Goal: Information Seeking & Learning: Learn about a topic

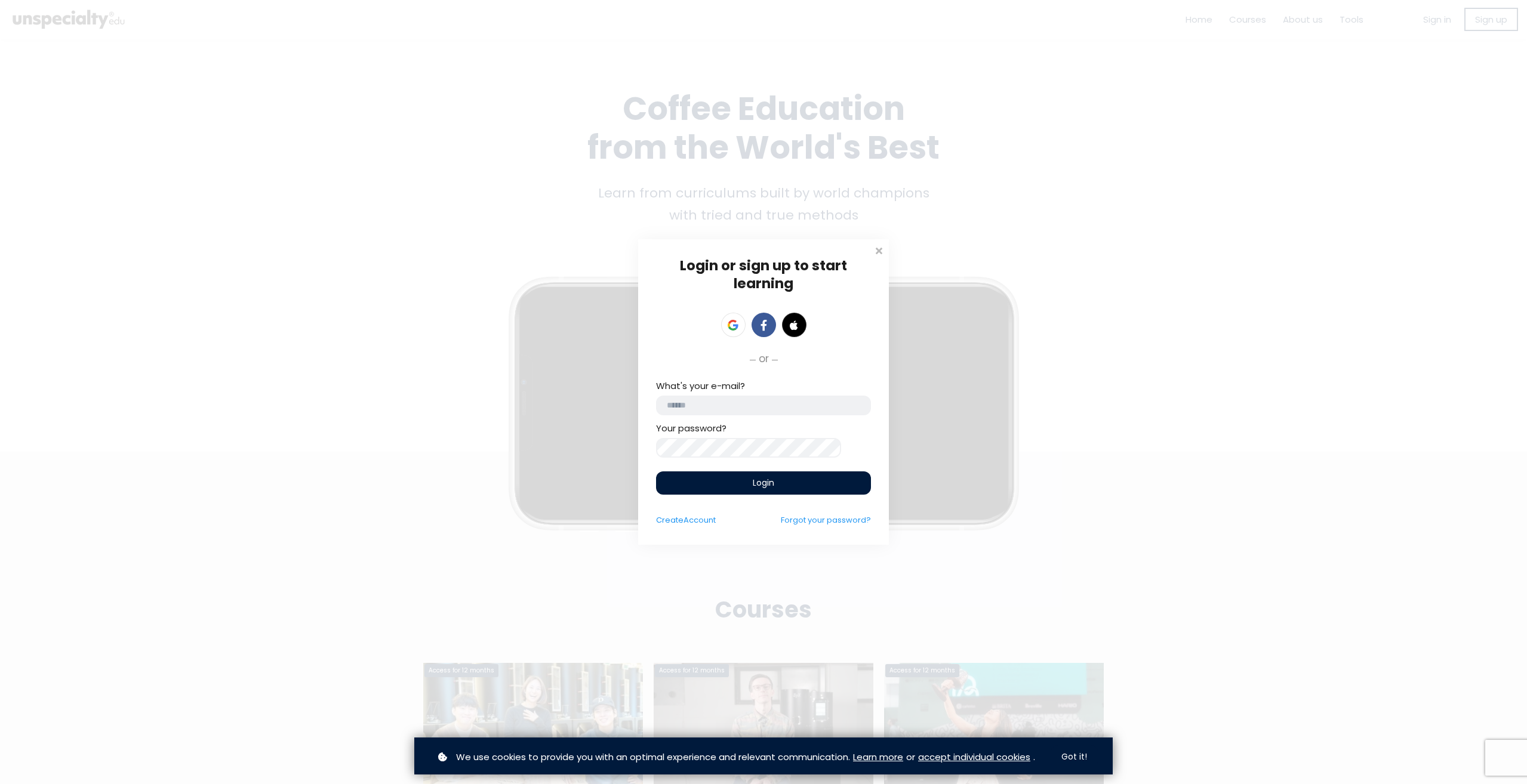
type input "**********"
click at [758, 481] on span "Login" at bounding box center [764, 483] width 22 height 13
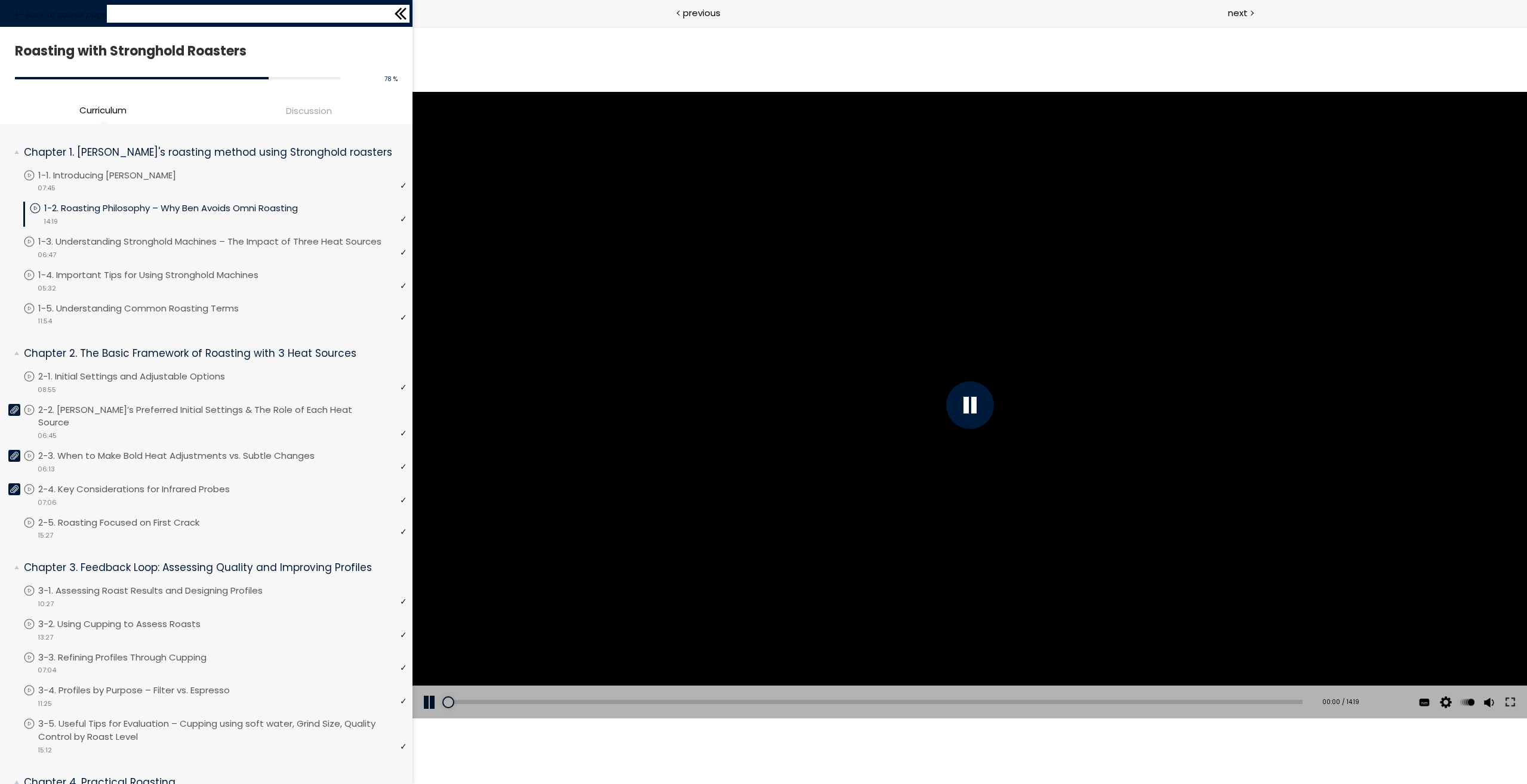
click at [404, 15] on icon at bounding box center [401, 14] width 18 height 18
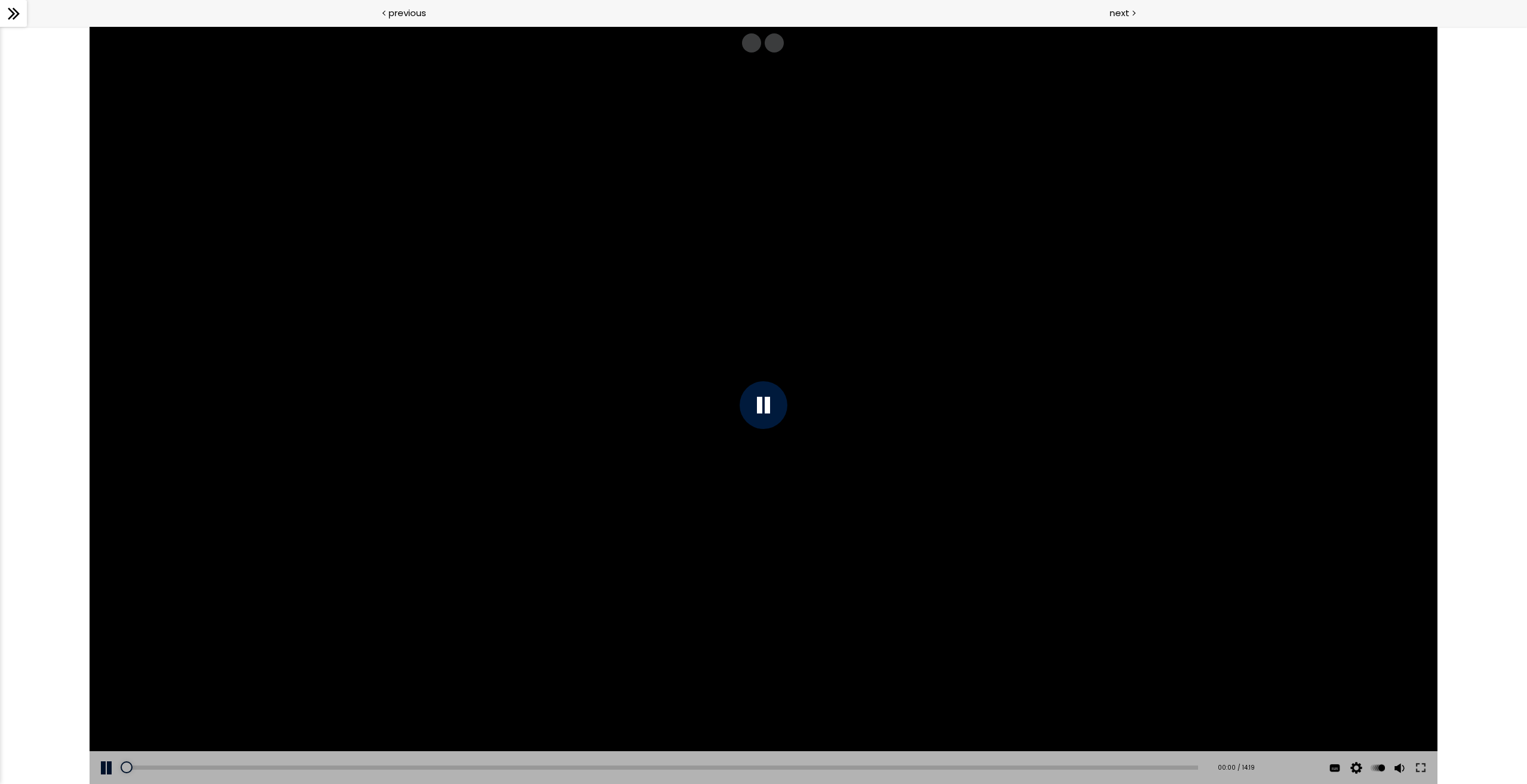
click at [24, 11] on div at bounding box center [13, 13] width 27 height 27
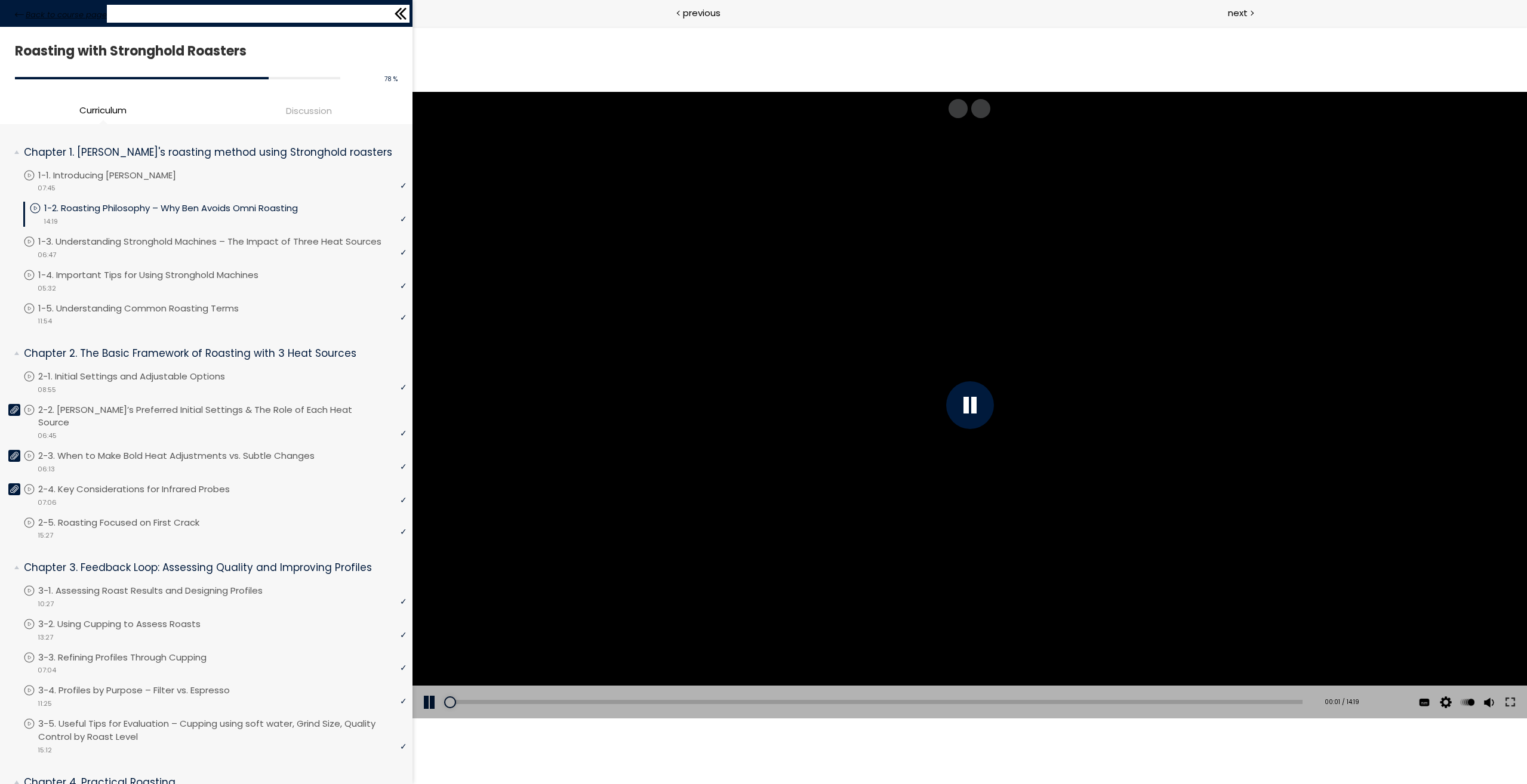
click at [40, 10] on span "Back to course page" at bounding box center [66, 15] width 81 height 12
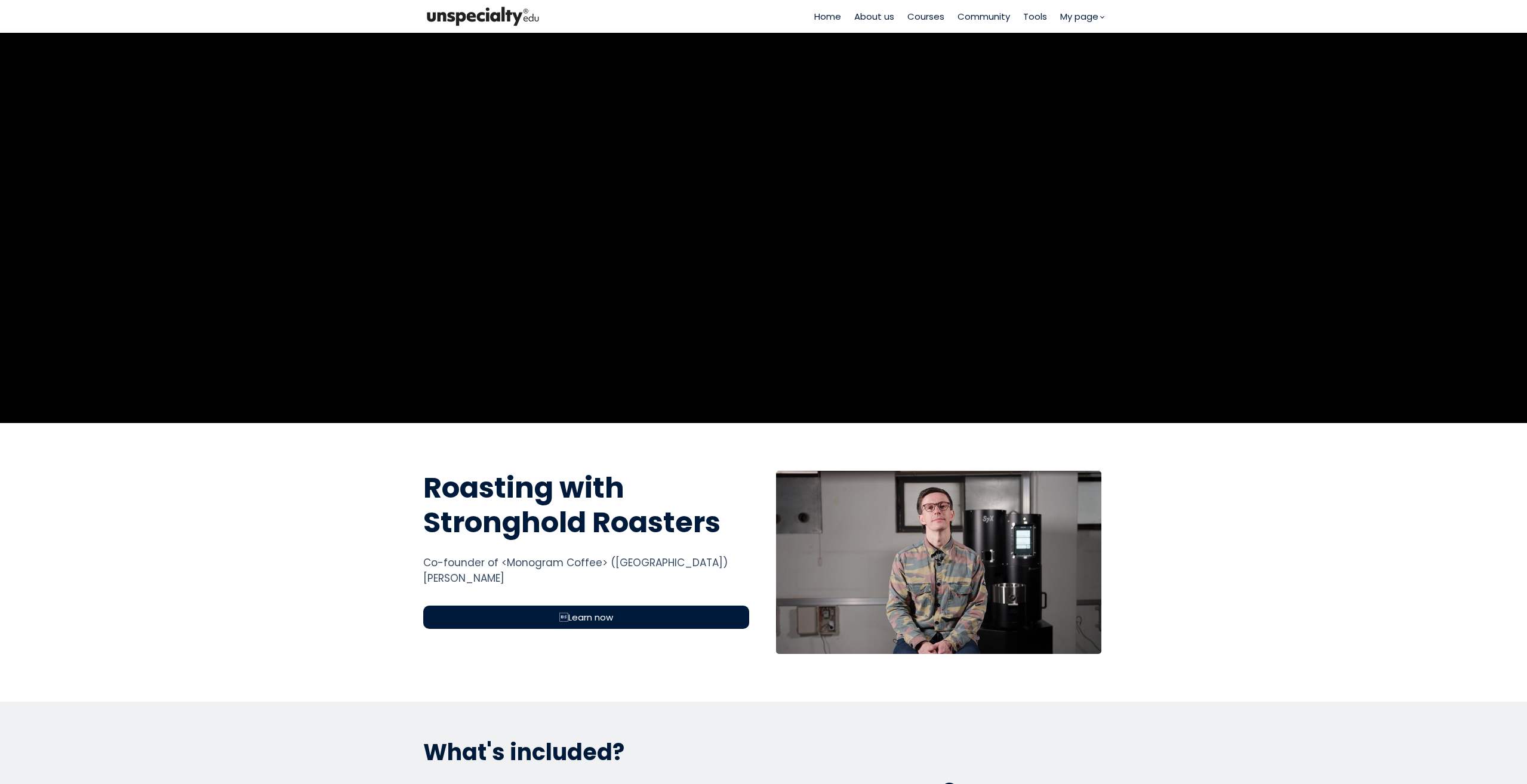
click at [921, 18] on span "Courses" at bounding box center [925, 16] width 37 height 14
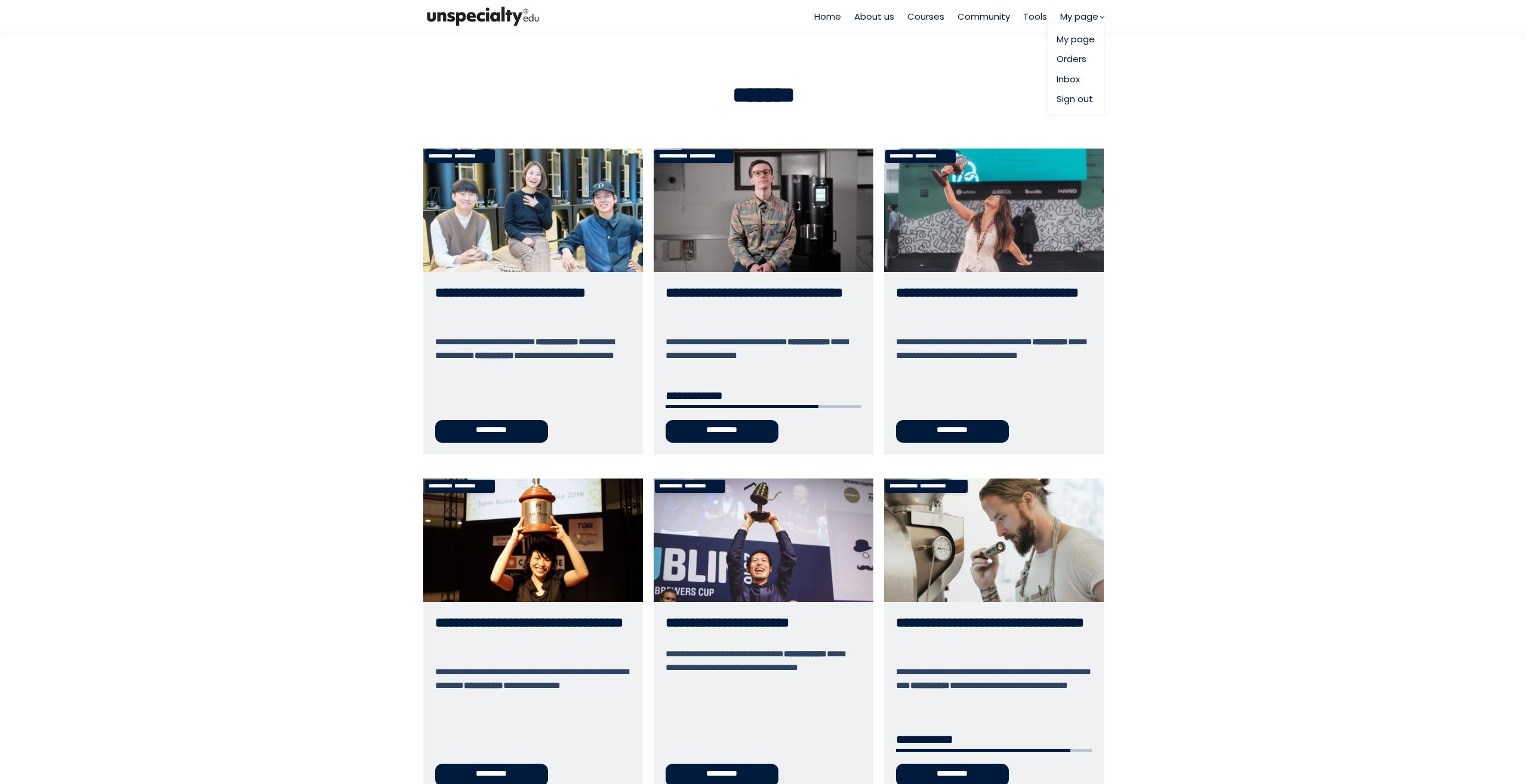
click at [1071, 38] on link "My page" at bounding box center [1075, 39] width 38 height 14
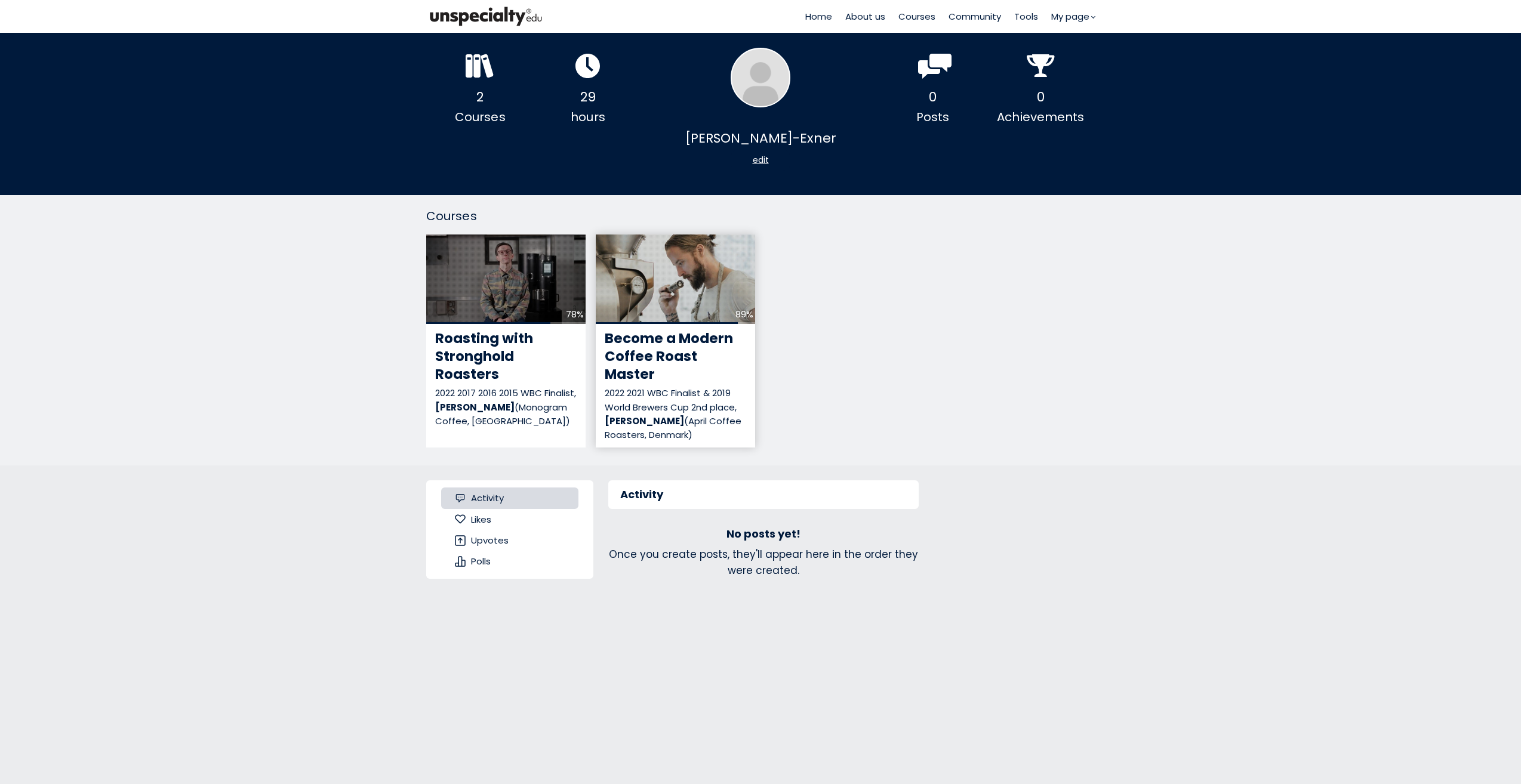
click at [673, 355] on span "Become a Modern Coffee Roast Master" at bounding box center [669, 356] width 128 height 55
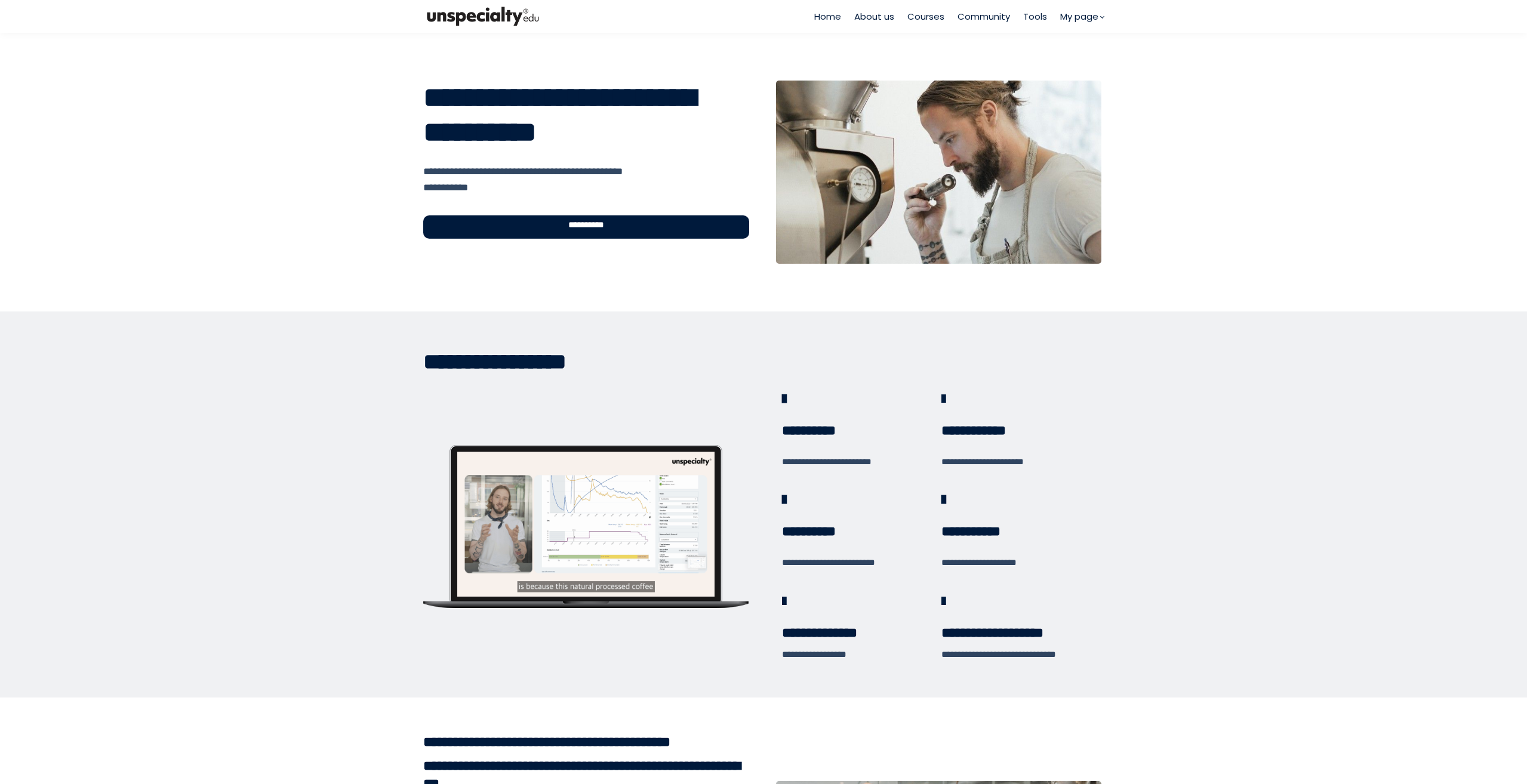
click at [613, 227] on div "**********" at bounding box center [586, 227] width 326 height 24
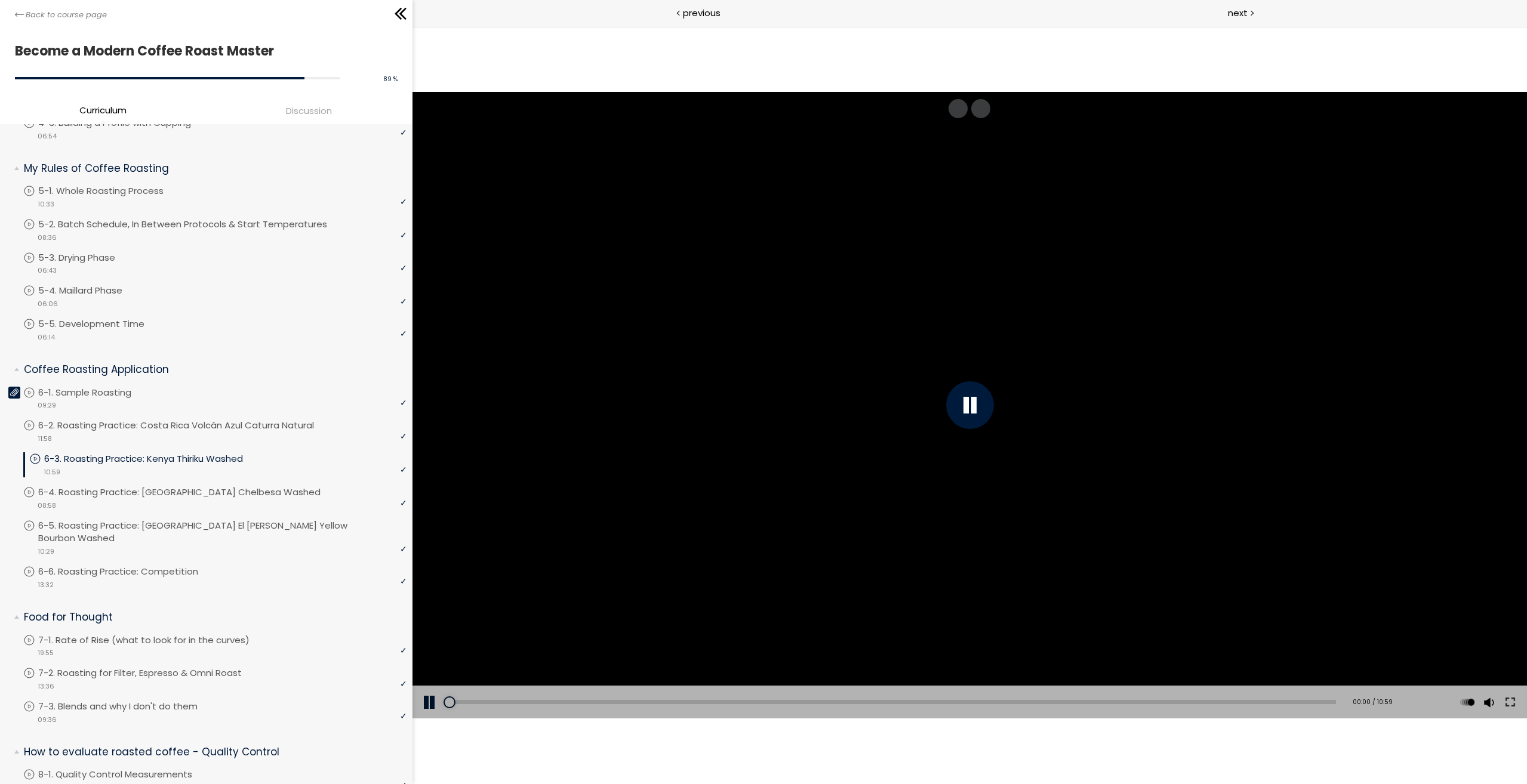
scroll to position [397, 0]
click at [212, 413] on p "6-2. Roasting Practice: Costa Rica Volcán Azul Caturra Natural" at bounding box center [191, 419] width 300 height 13
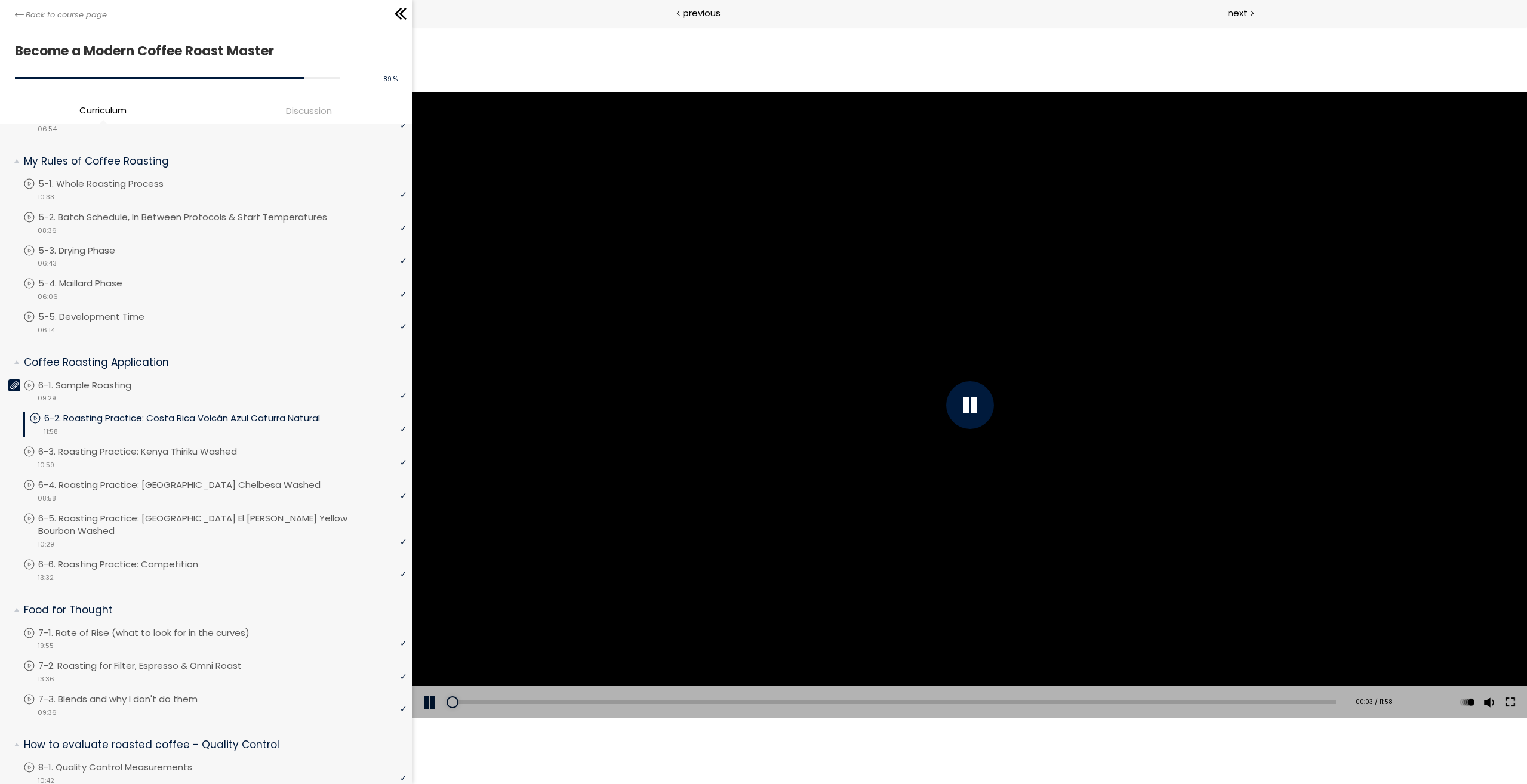
click at [1509, 700] on button at bounding box center [1509, 702] width 22 height 33
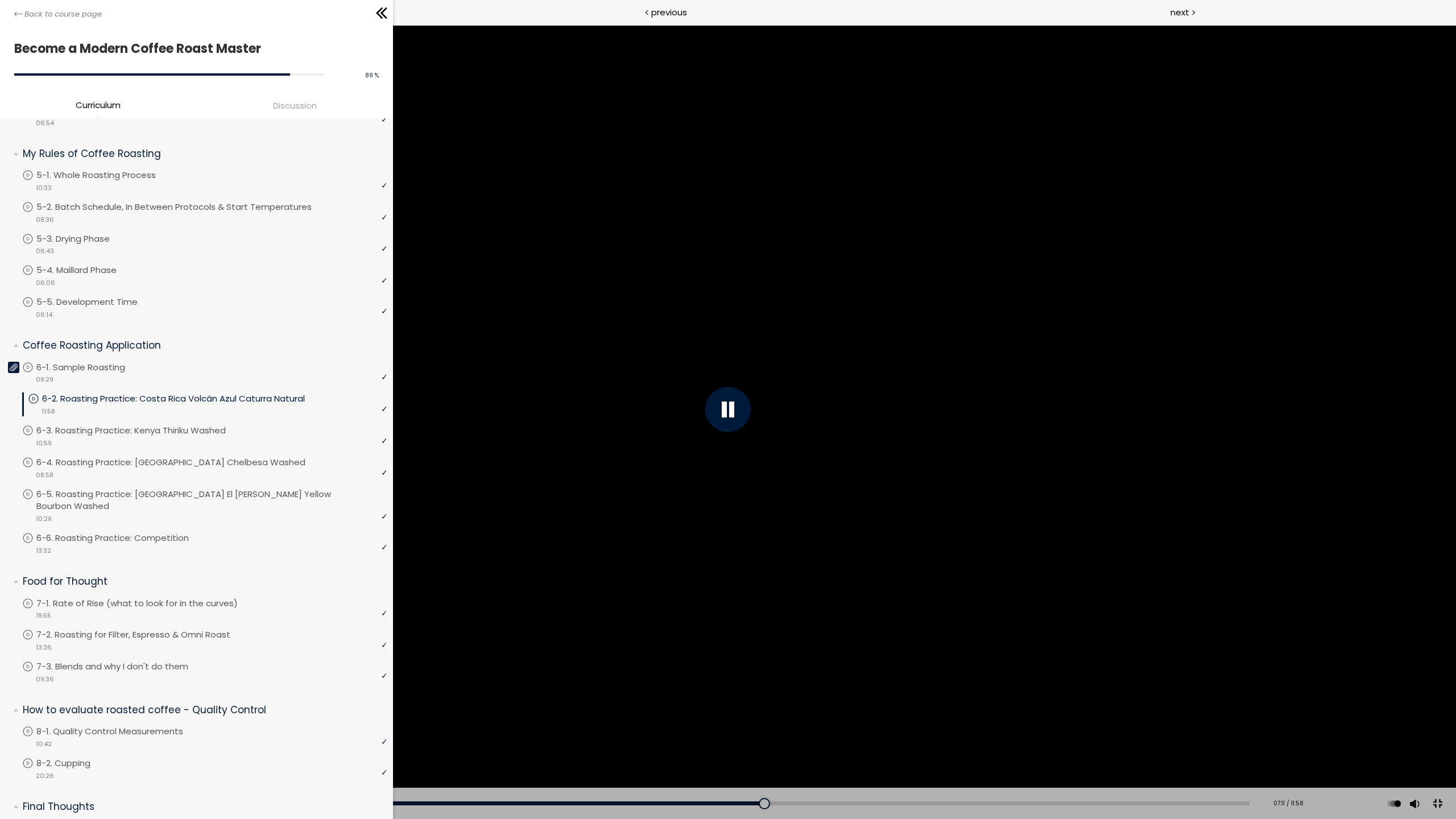
click at [900, 436] on div at bounding box center [728, 410] width 1456 height 819
click at [1227, 490] on div at bounding box center [728, 410] width 1456 height 819
click at [812, 747] on div "Add chapter 07:37" at bounding box center [641, 803] width 1215 height 32
drag, startPoint x: 818, startPoint y: 802, endPoint x: 824, endPoint y: 804, distance: 6.3
click at [819, 747] on div "07:41" at bounding box center [641, 803] width 1215 height 4
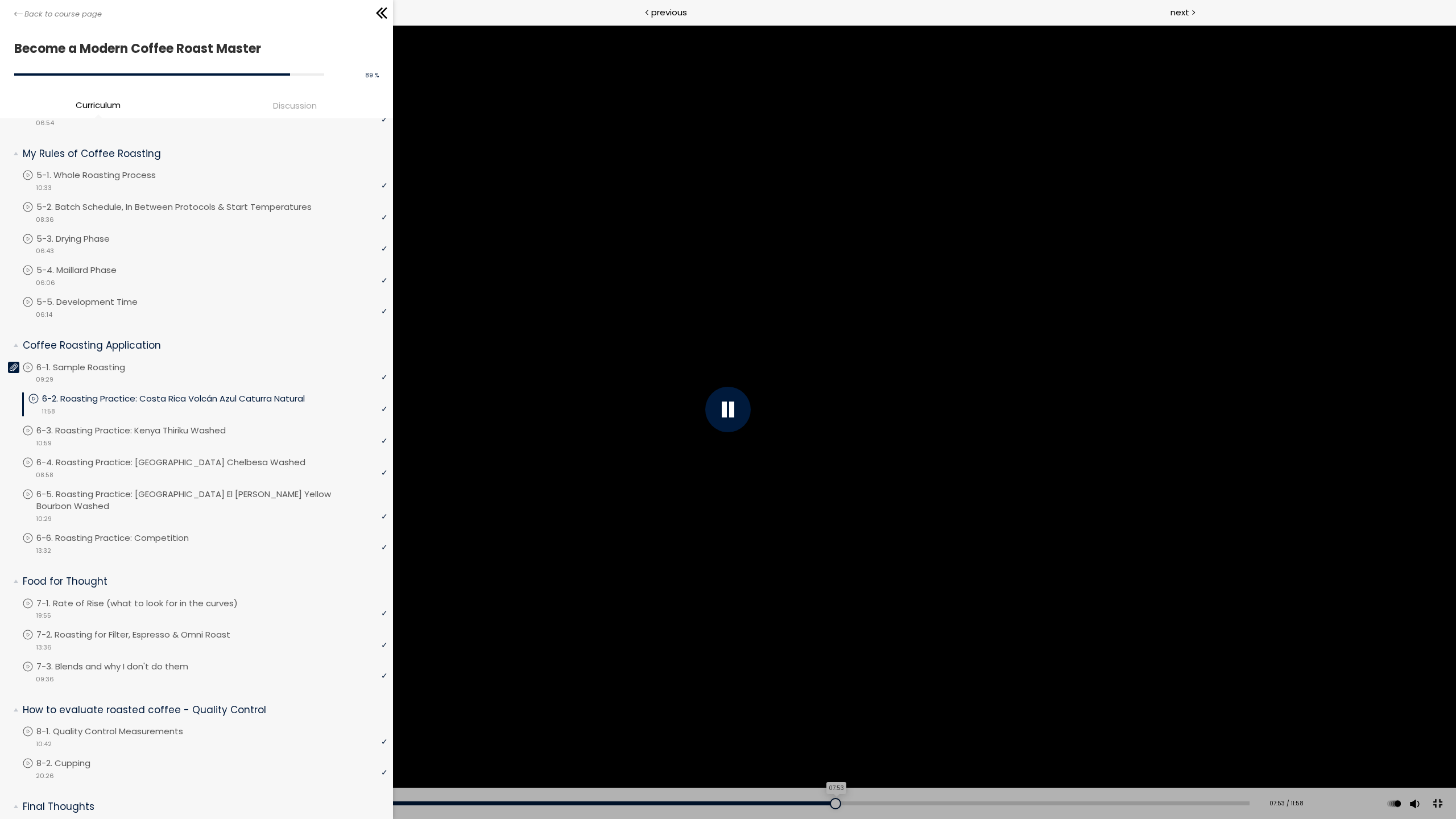
click at [838, 747] on div "07:53" at bounding box center [641, 803] width 1215 height 4
click at [895, 747] on div "08:26" at bounding box center [641, 803] width 1215 height 4
click at [952, 747] on div "09:00" at bounding box center [641, 803] width 1215 height 4
click at [969, 747] on div "09:10" at bounding box center [641, 803] width 1215 height 4
click at [889, 636] on div at bounding box center [728, 410] width 1456 height 819
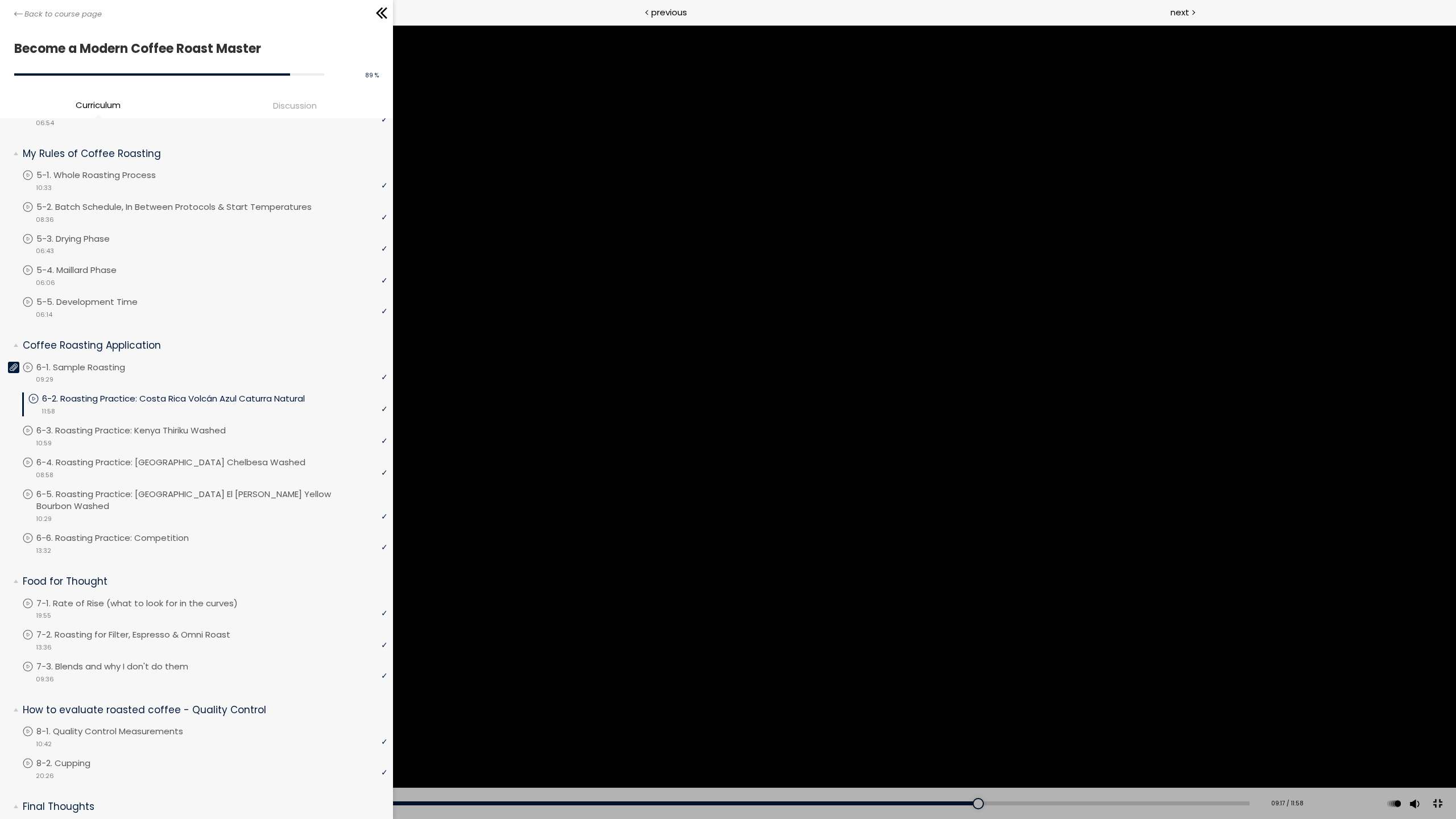
click at [910, 634] on div at bounding box center [728, 410] width 1456 height 819
click at [1035, 747] on div "09:50" at bounding box center [641, 803] width 1215 height 4
click at [1082, 747] on div "10:16" at bounding box center [641, 803] width 1215 height 4
click at [1103, 747] on div "10:29" at bounding box center [641, 803] width 1215 height 4
click at [1130, 747] on div "10:45" at bounding box center [641, 803] width 1215 height 4
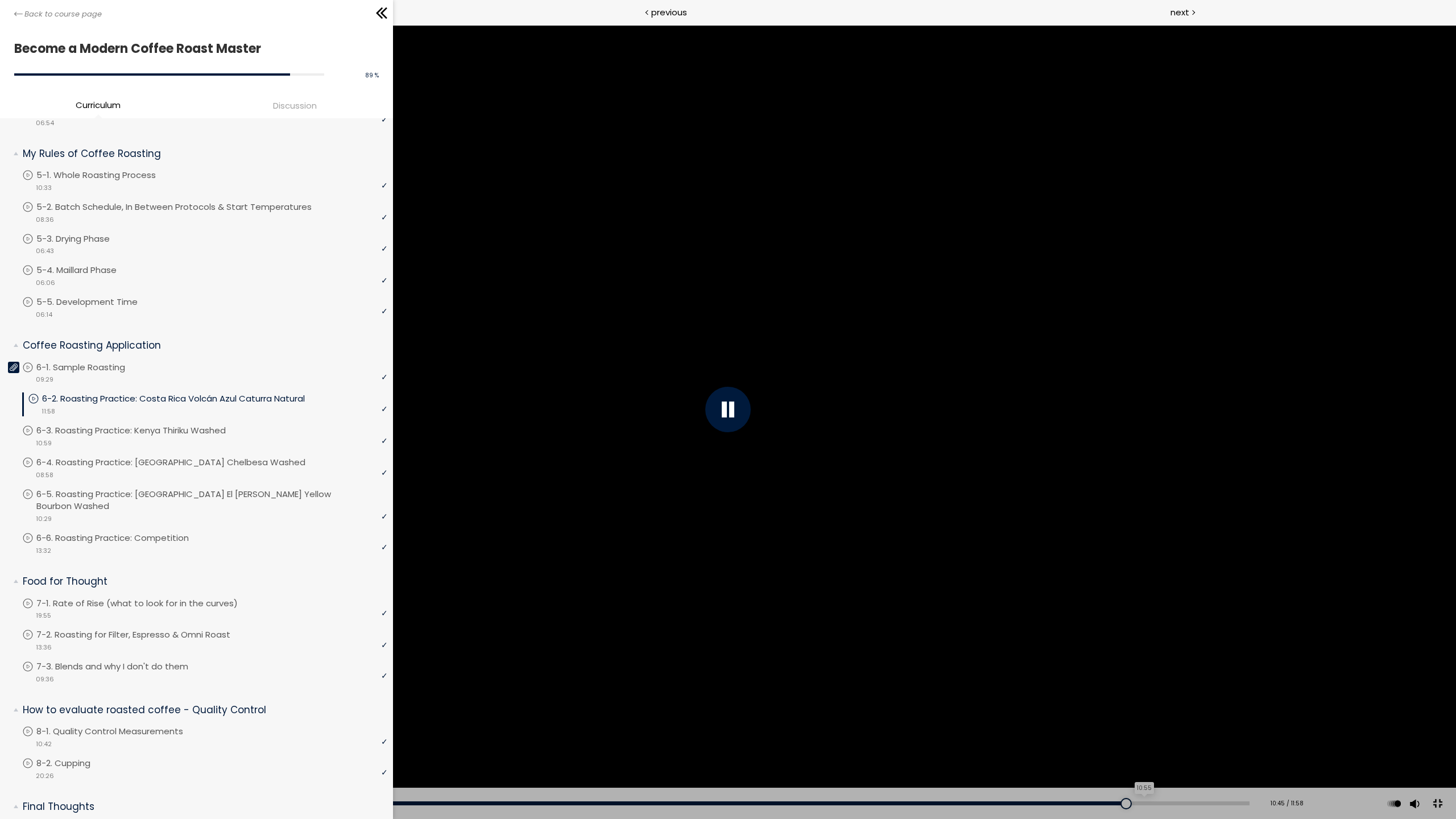
click at [1154, 747] on div "10:55" at bounding box center [641, 803] width 1215 height 4
click at [865, 578] on div at bounding box center [728, 410] width 1456 height 819
click at [1436, 747] on button at bounding box center [1437, 804] width 25 height 25
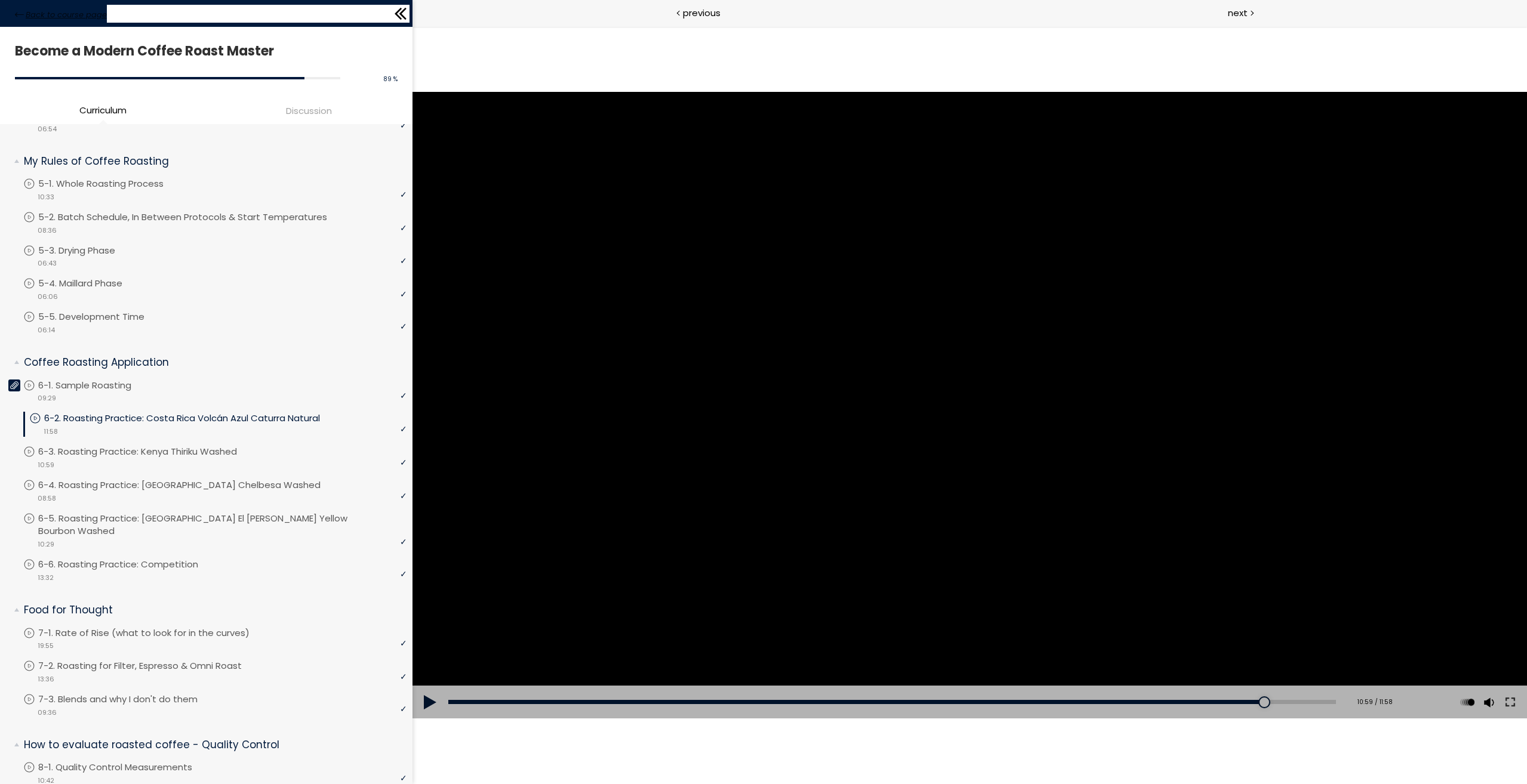
click at [39, 19] on span "Back to course page" at bounding box center [66, 15] width 81 height 12
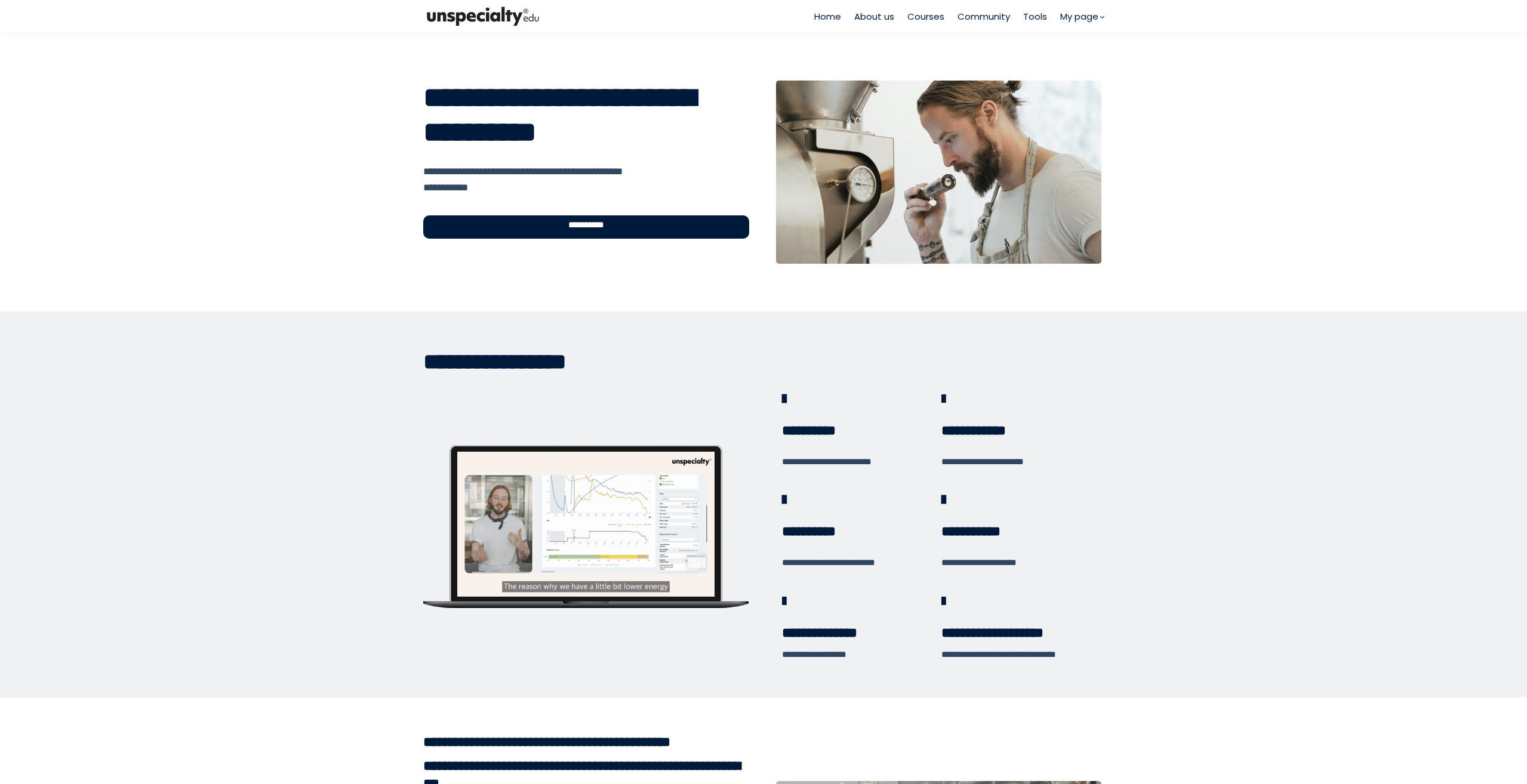
click at [932, 13] on span "Courses" at bounding box center [925, 16] width 37 height 14
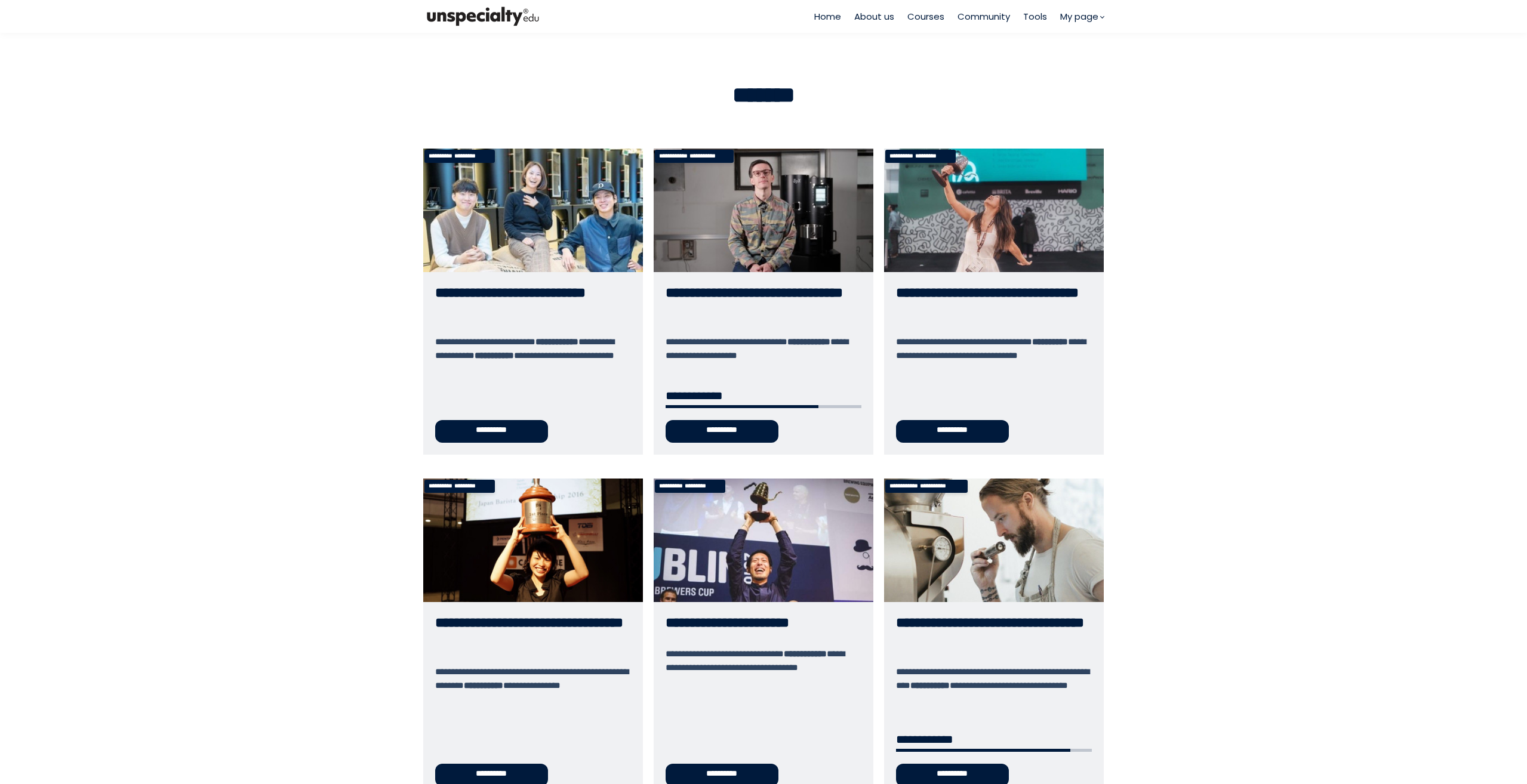
click at [738, 435] on link "**********" at bounding box center [763, 301] width 219 height 306
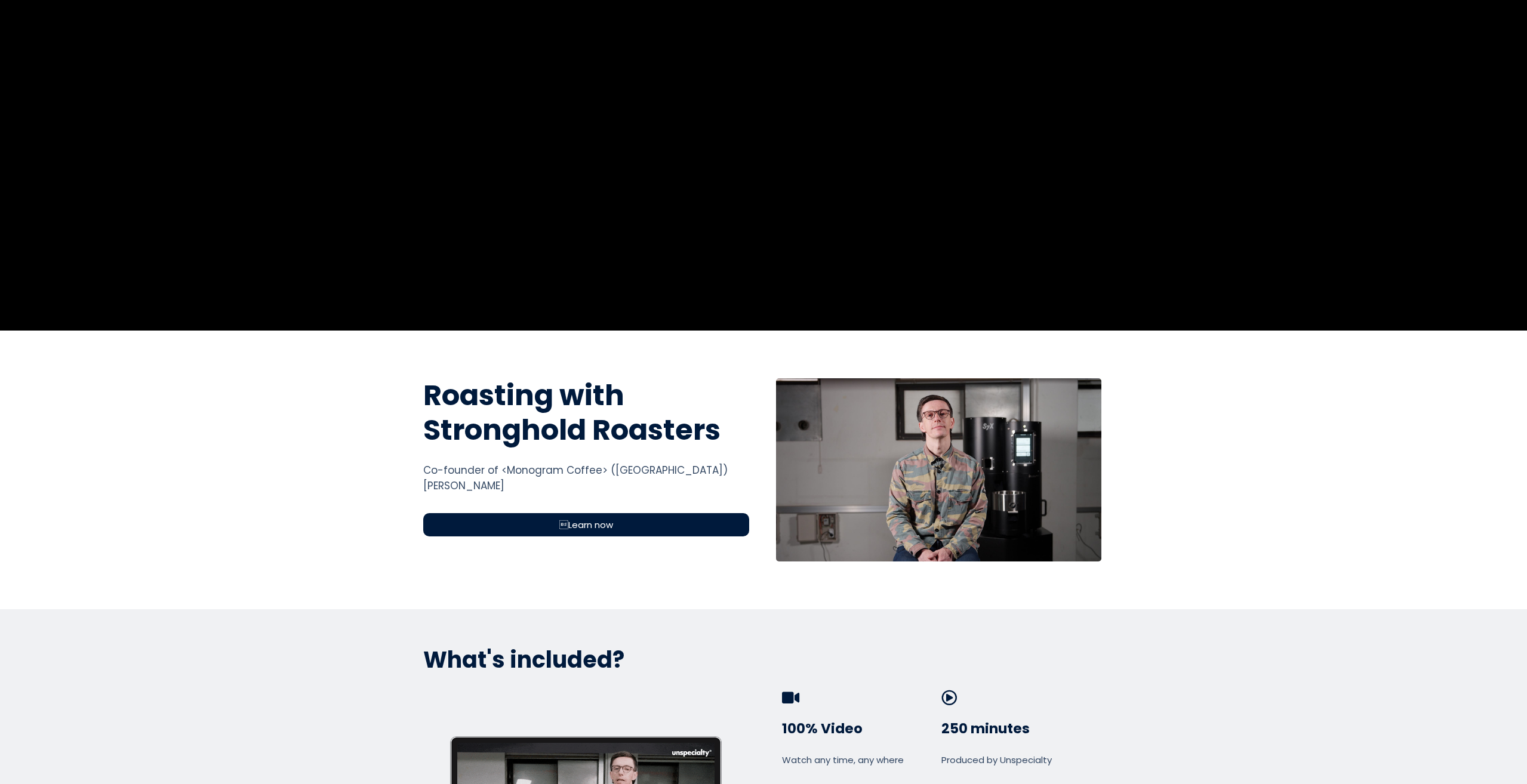
scroll to position [99, 0]
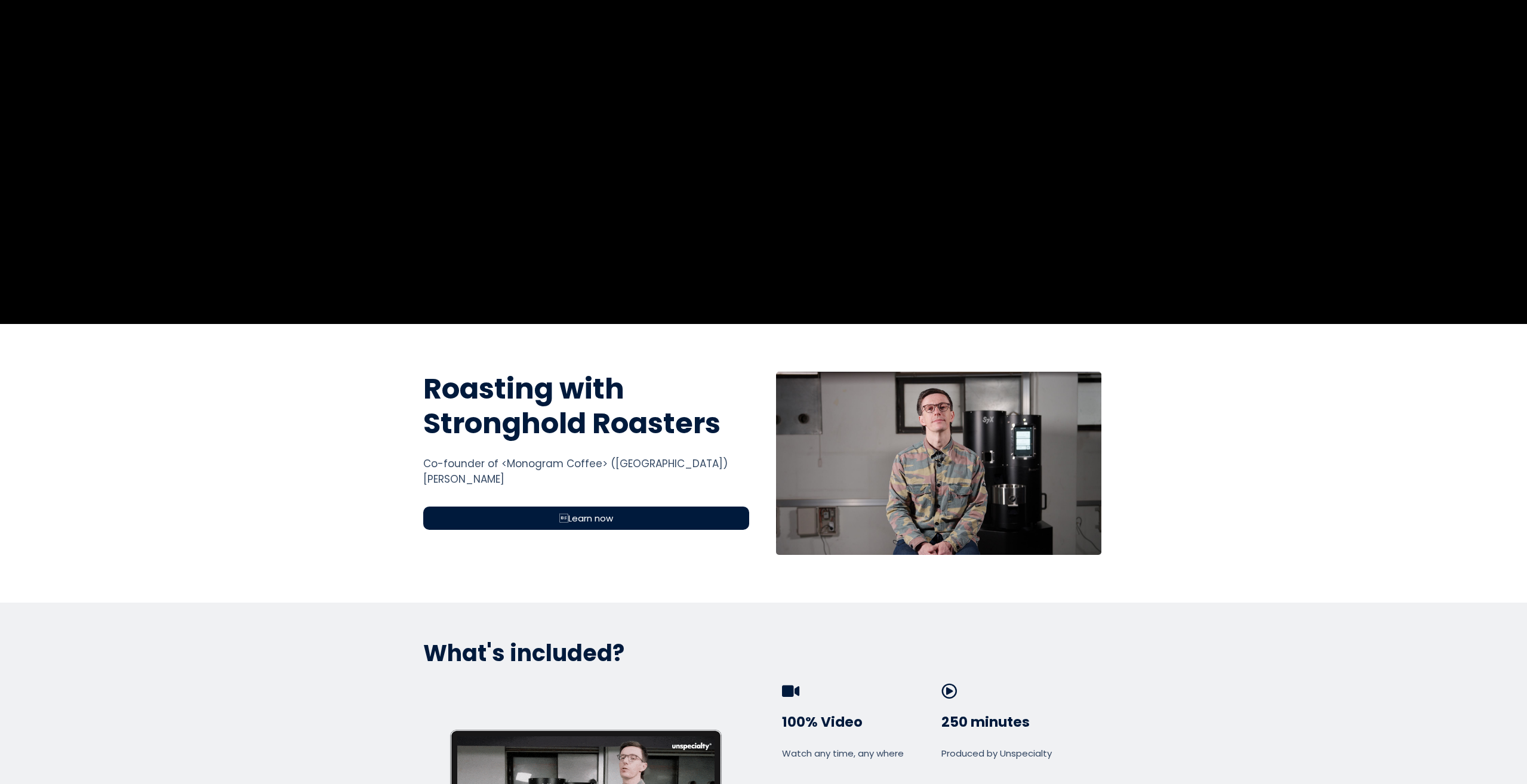
click at [634, 512] on div "Learn now" at bounding box center [586, 518] width 326 height 24
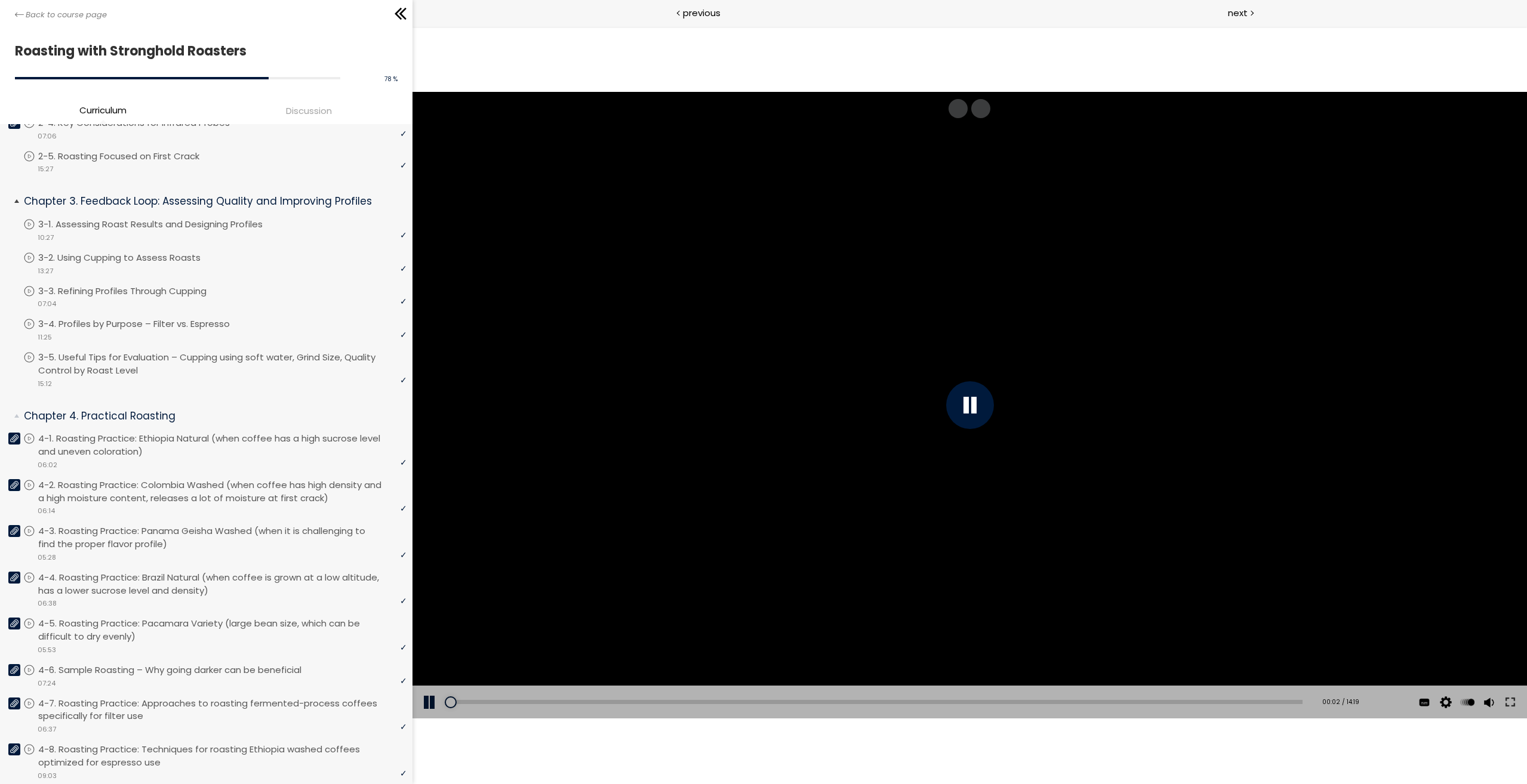
scroll to position [397, 0]
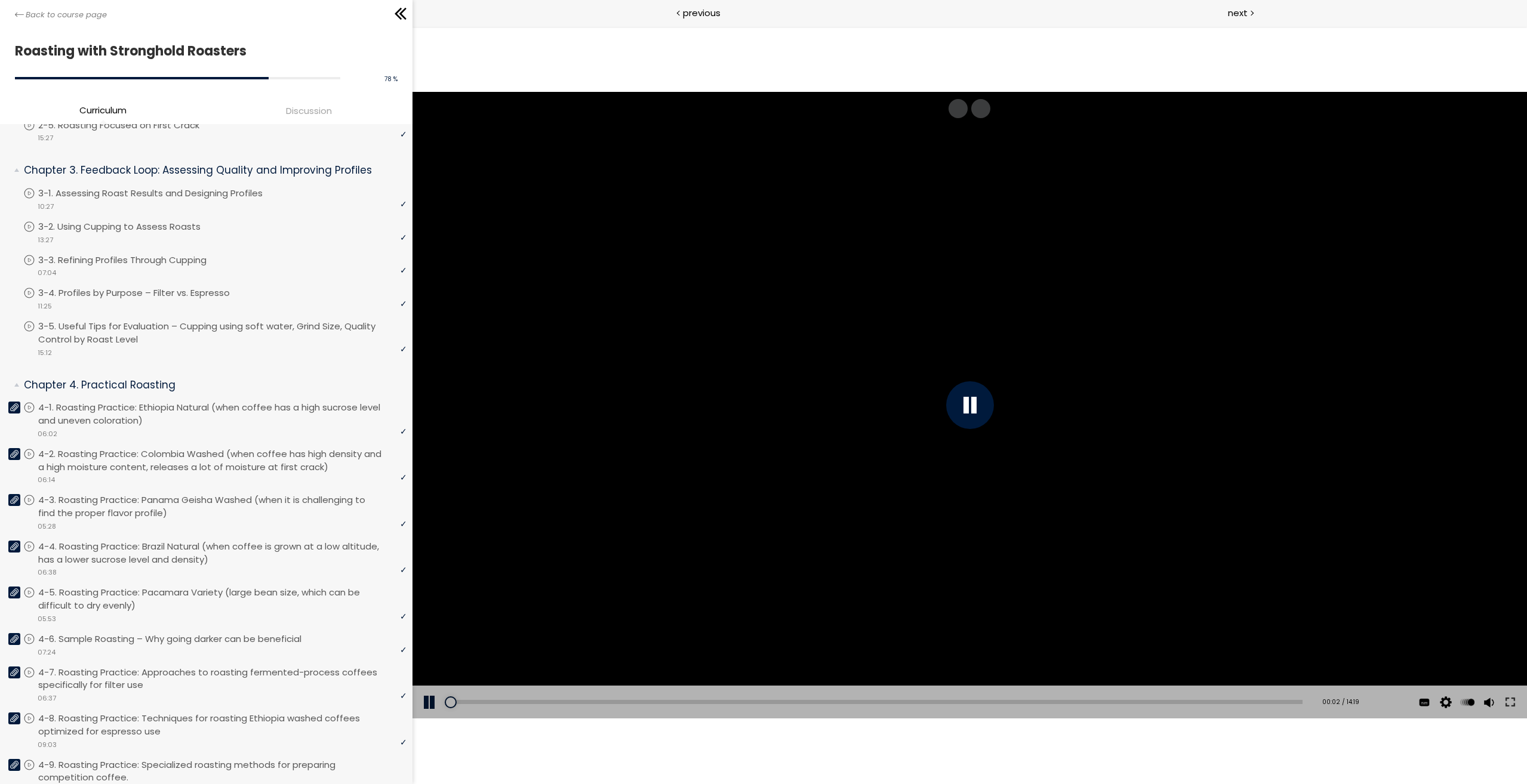
click at [600, 413] on div at bounding box center [969, 405] width 1114 height 626
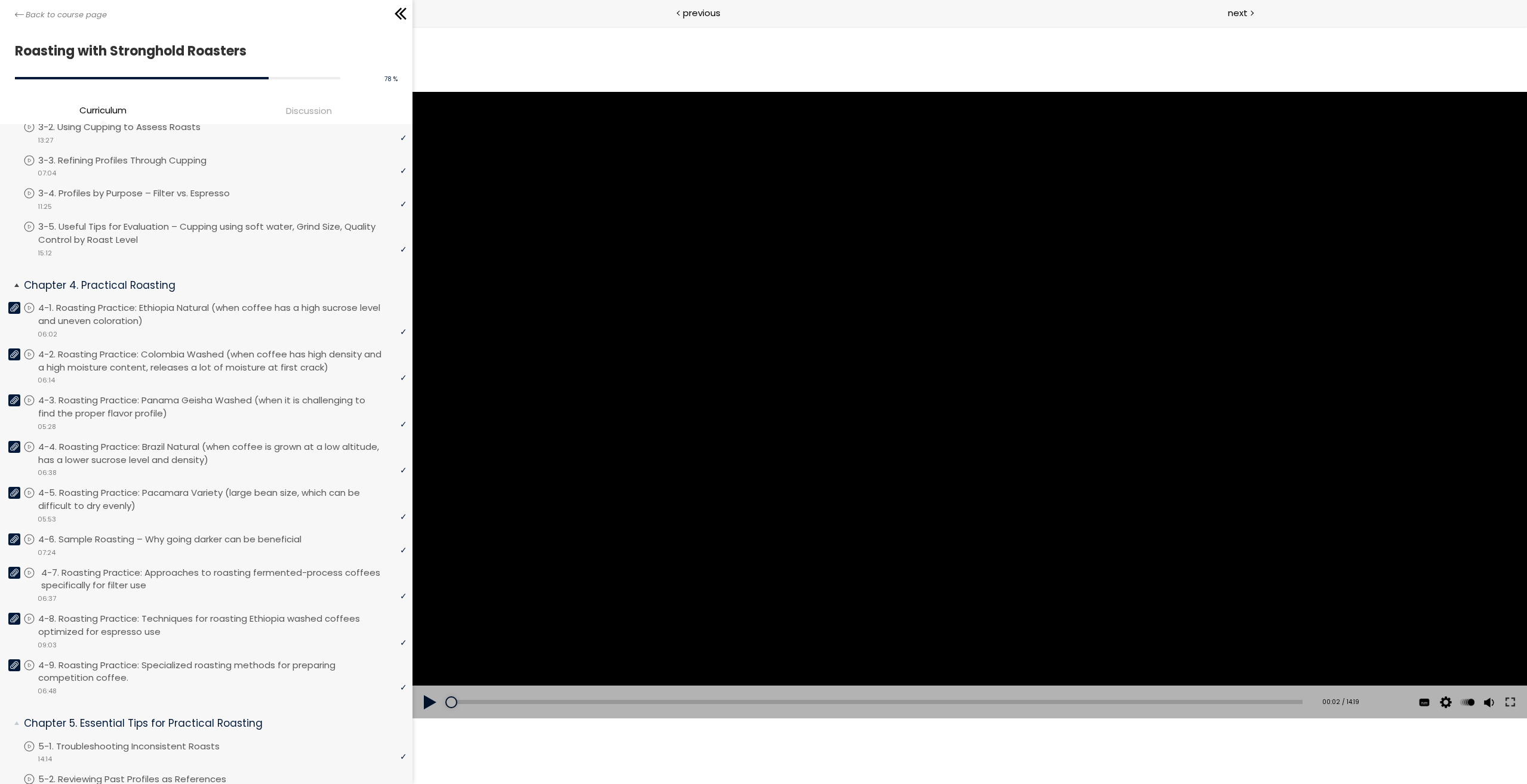
click at [198, 571] on p "4-7. Roasting Practice: Approaches to roasting fermented-process coffees specif…" at bounding box center [225, 579] width 368 height 26
click at [15, 568] on icon at bounding box center [15, 573] width 8 height 8
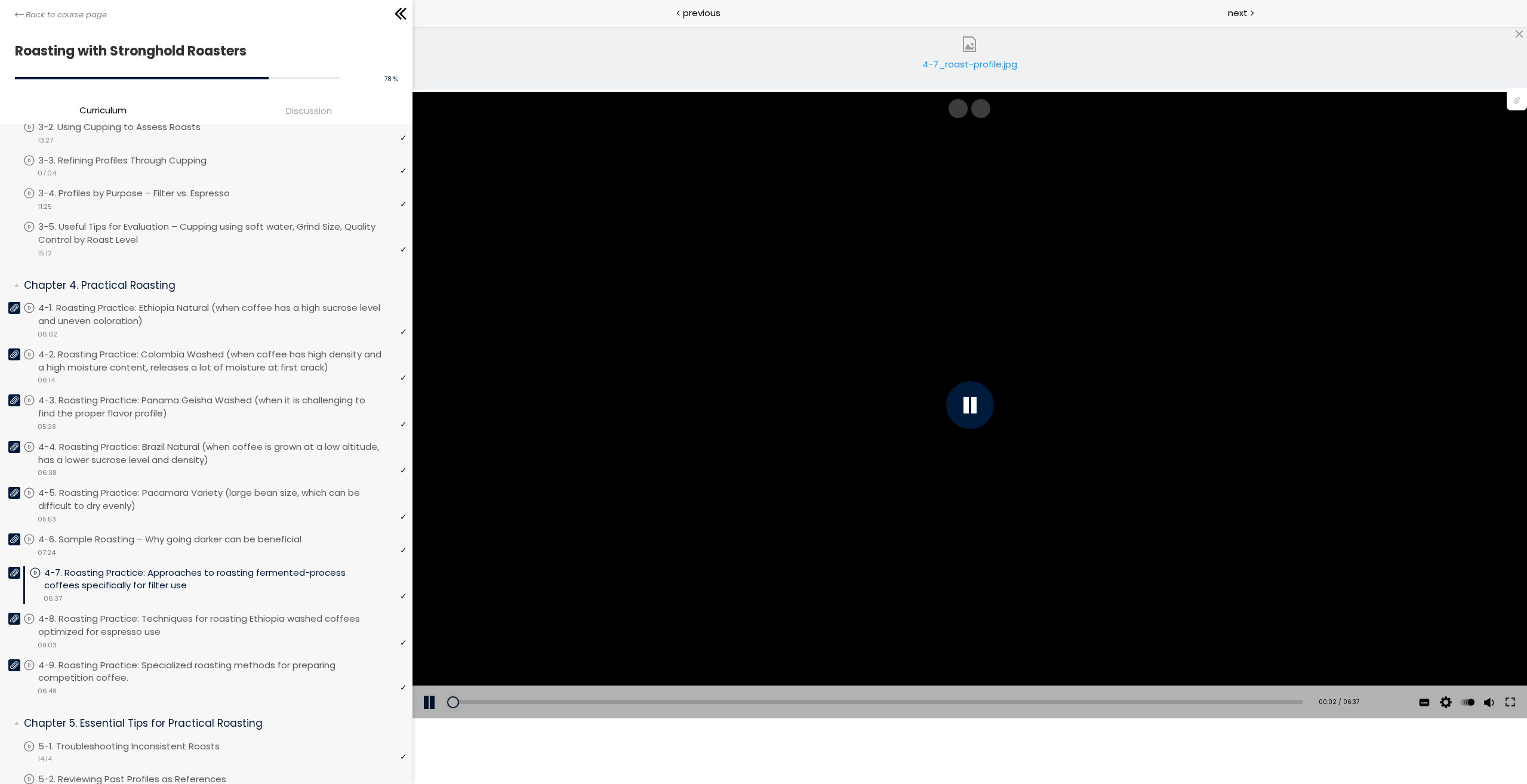
click at [952, 65] on div "4-7_roast-profile.jpg" at bounding box center [969, 69] width 102 height 24
drag, startPoint x: 856, startPoint y: 307, endPoint x: 1002, endPoint y: 266, distance: 151.6
click at [856, 307] on div "You can download the roast profile image by clicking the 📎 above. * Amount of g…" at bounding box center [969, 405] width 1114 height 626
click at [890, 281] on div "You can download the roast profile image by clicking the 📎 above. * Amount of g…" at bounding box center [969, 405] width 1114 height 626
